Goal: Task Accomplishment & Management: Manage account settings

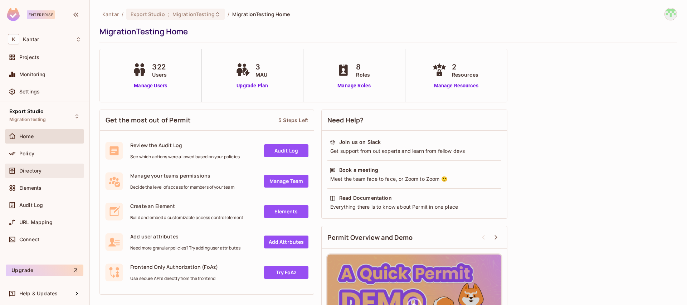
click at [39, 170] on span "Directory" at bounding box center [30, 171] width 22 height 6
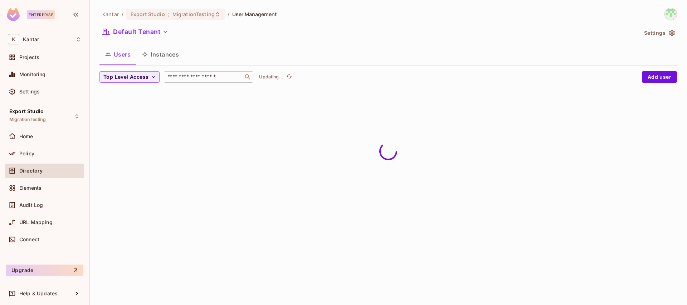
click at [200, 78] on input "text" at bounding box center [203, 76] width 75 height 7
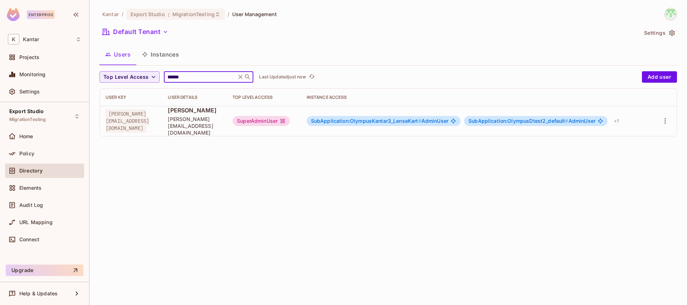
type input "******"
click at [290, 116] on div "SuperAdminUser" at bounding box center [261, 121] width 57 height 10
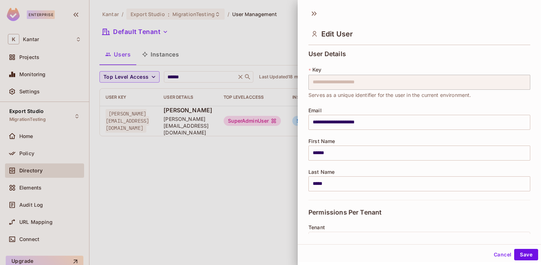
click at [242, 210] on div at bounding box center [270, 132] width 541 height 265
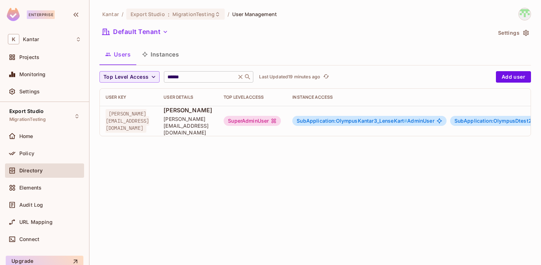
click at [237, 78] on icon at bounding box center [240, 76] width 7 height 7
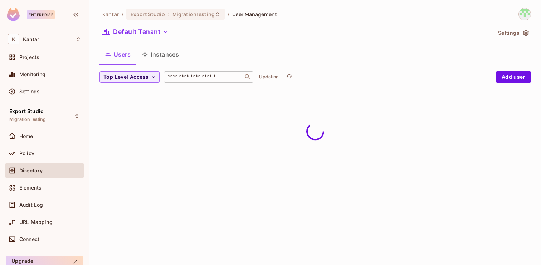
click at [364, 105] on div "Kantar / Export Studio : MigrationTesting / User Management Default Tenant Sett…" at bounding box center [315, 132] width 452 height 265
click at [513, 78] on button "Add user" at bounding box center [513, 76] width 35 height 11
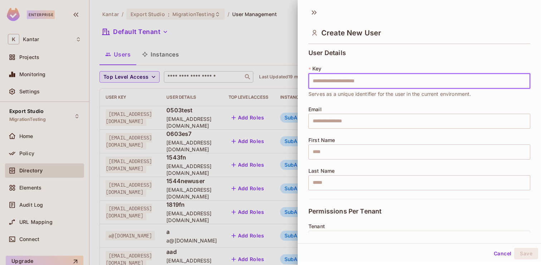
scroll to position [116, 0]
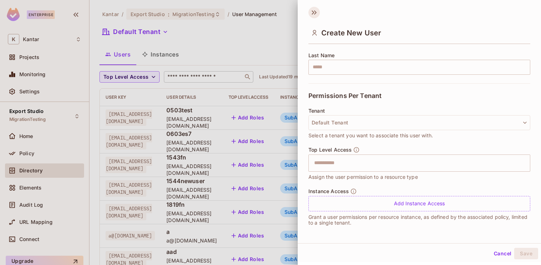
click at [316, 18] on icon at bounding box center [313, 12] width 11 height 11
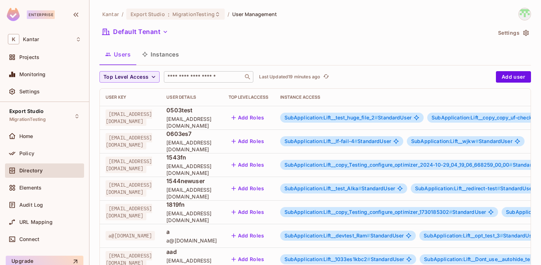
click at [274, 32] on div "Default Tenant" at bounding box center [295, 33] width 392 height 14
click at [193, 72] on div "​" at bounding box center [208, 76] width 89 height 11
paste input "**********"
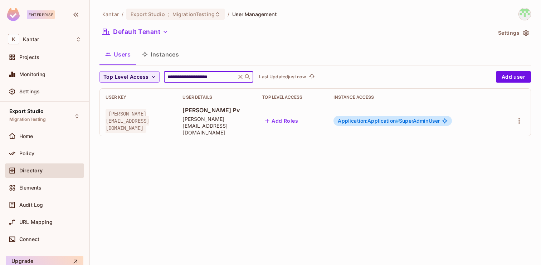
type input "**********"
click at [301, 116] on button "Add Roles" at bounding box center [281, 120] width 39 height 11
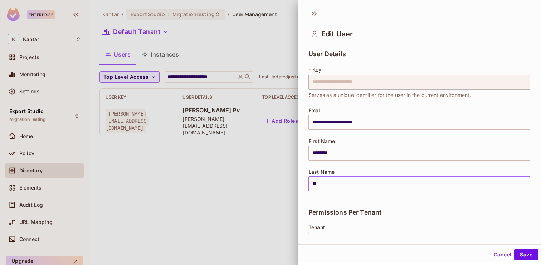
scroll to position [136, 0]
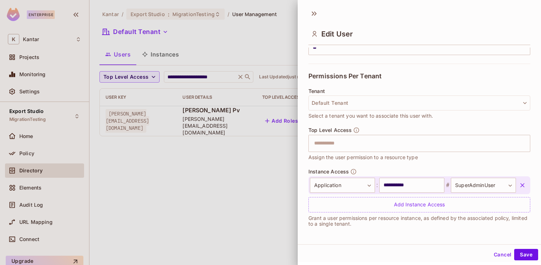
click at [506, 257] on button "Cancel" at bounding box center [502, 254] width 23 height 11
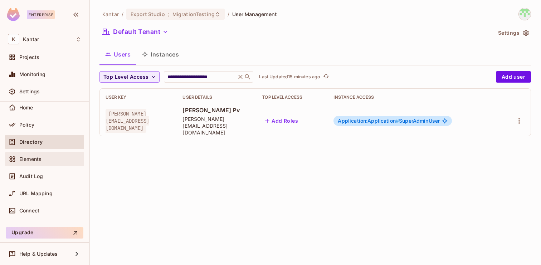
scroll to position [0, 0]
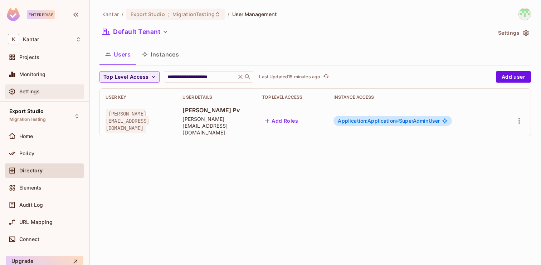
click at [55, 90] on div "Settings" at bounding box center [50, 92] width 62 height 6
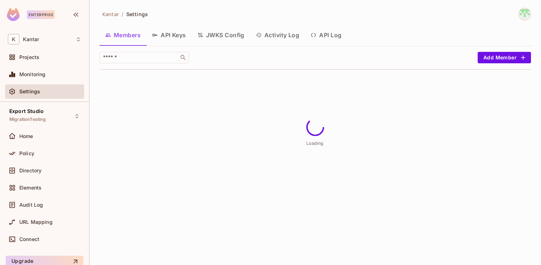
click at [283, 44] on div "Members API Keys JWKS Config Activity Log API Log" at bounding box center [315, 36] width 432 height 20
click at [282, 41] on button "Activity Log" at bounding box center [277, 35] width 55 height 18
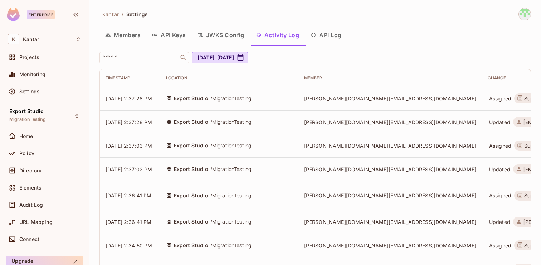
click at [176, 35] on button "API Keys" at bounding box center [168, 35] width 45 height 18
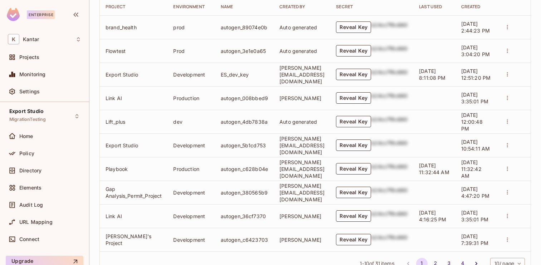
scroll to position [401, 0]
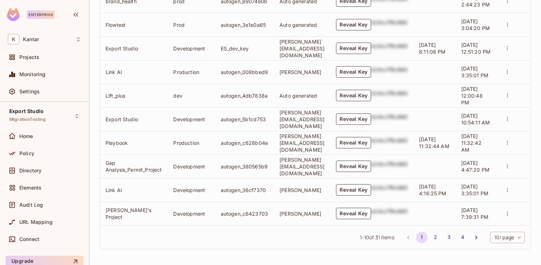
click at [503, 239] on body "Enterprise K Kantar Projects Monitoring Settings Export Studio MigrationTesting…" at bounding box center [270, 132] width 541 height 265
click at [500, 252] on li "100 / page" at bounding box center [507, 249] width 36 height 15
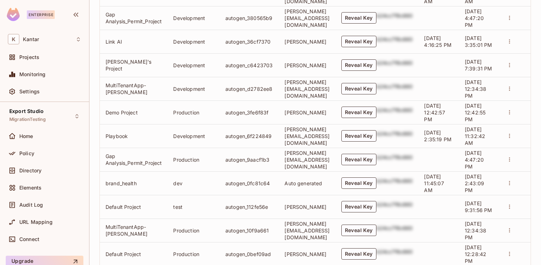
scroll to position [549, 0]
click at [376, 113] on button "Reveal Key" at bounding box center [358, 112] width 35 height 11
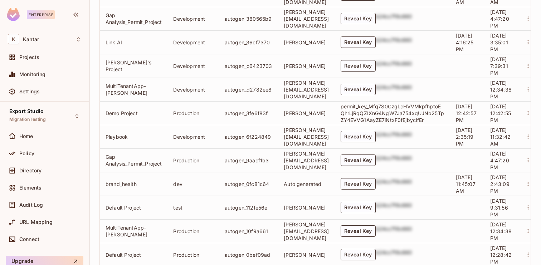
scroll to position [860, 0]
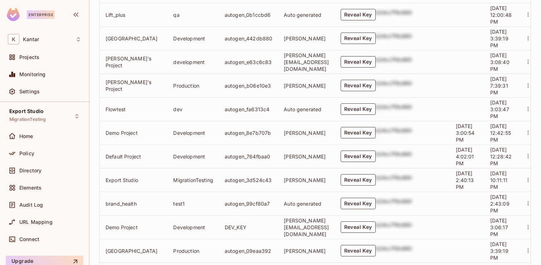
click at [376, 137] on button "Reveal Key" at bounding box center [358, 132] width 35 height 11
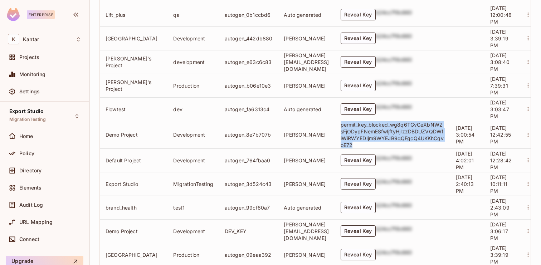
drag, startPoint x: 362, startPoint y: 126, endPoint x: 380, endPoint y: 144, distance: 25.3
click at [380, 144] on td "permit_key_blocked_wg8q6TGvCeXbNWZsFjODypFNemESfwljftyHjIzzDBDUZVQDWfiWiRWYEDIj…" at bounding box center [392, 135] width 115 height 28
copy p "permit_key_blocked_wg8q6TGvCeXbNWZsFjODypFNemESfwljftyHjIzzDBDUZVQDWfiWiRWYEDIj…"
